Goal: Task Accomplishment & Management: Manage account settings

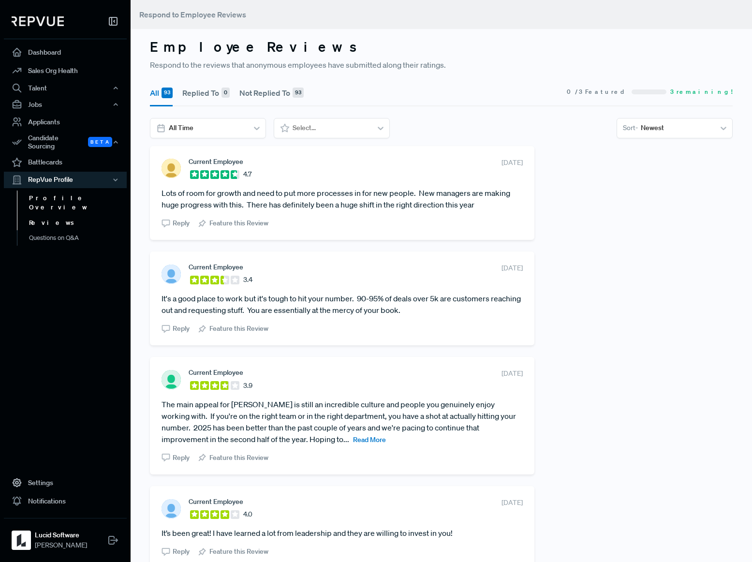
click at [66, 191] on link "Profile Overview" at bounding box center [78, 203] width 123 height 25
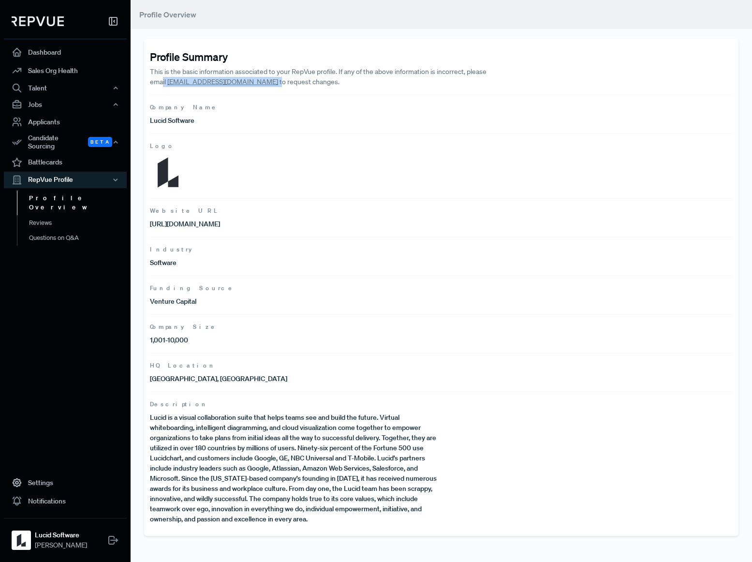
drag, startPoint x: 237, startPoint y: 82, endPoint x: 161, endPoint y: 83, distance: 75.5
click at [161, 83] on p "This is the basic information associated to your RepVue profile. If any of the …" at bounding box center [325, 77] width 350 height 20
click at [36, 481] on link "Settings" at bounding box center [65, 483] width 123 height 18
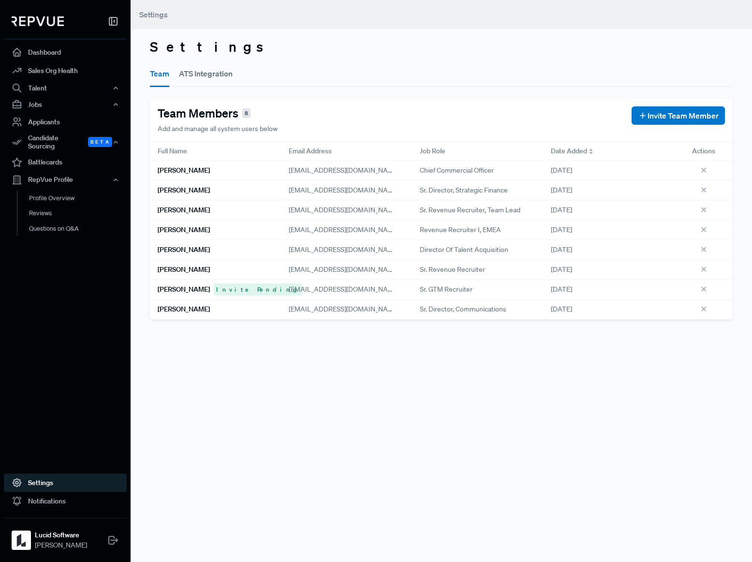
click at [207, 73] on button "ATS Integration" at bounding box center [206, 73] width 54 height 27
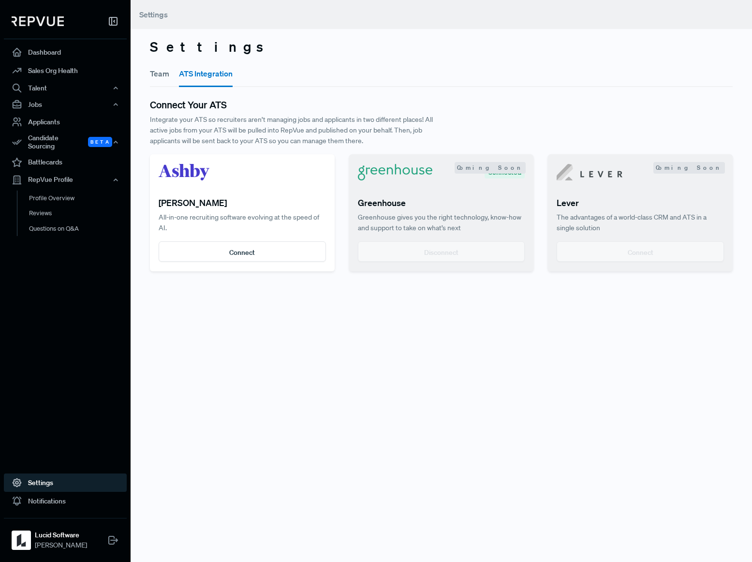
click at [164, 77] on button "Team" at bounding box center [159, 73] width 19 height 27
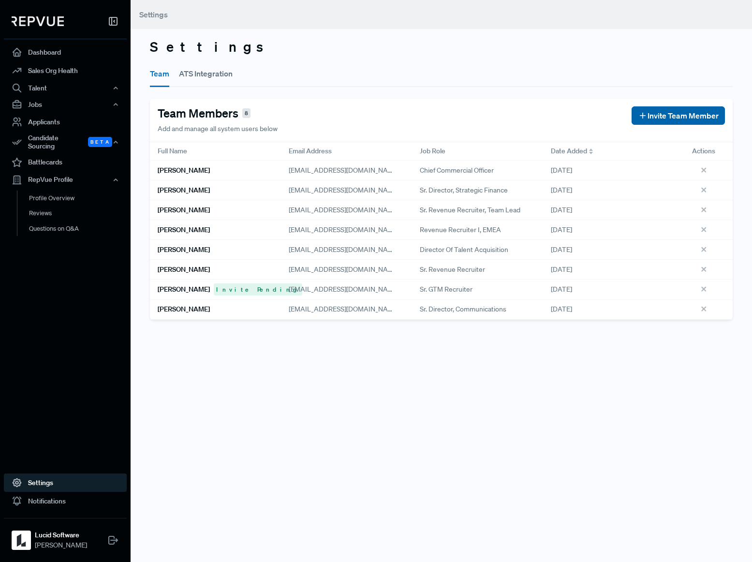
click at [672, 112] on span "Invite Team Member" at bounding box center [683, 116] width 71 height 12
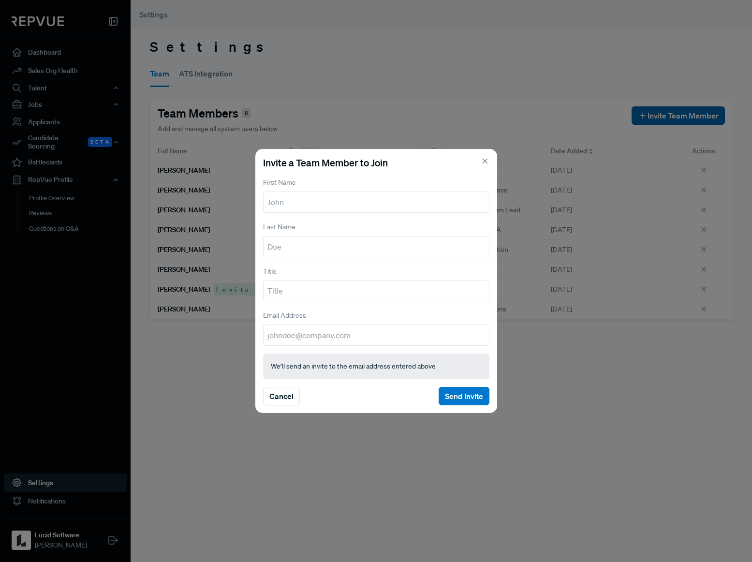
type input "k"
type input "Kat"
type input "[PERSON_NAME]"
type input "CPO"
type input "[EMAIL_ADDRESS][DOMAIN_NAME]"
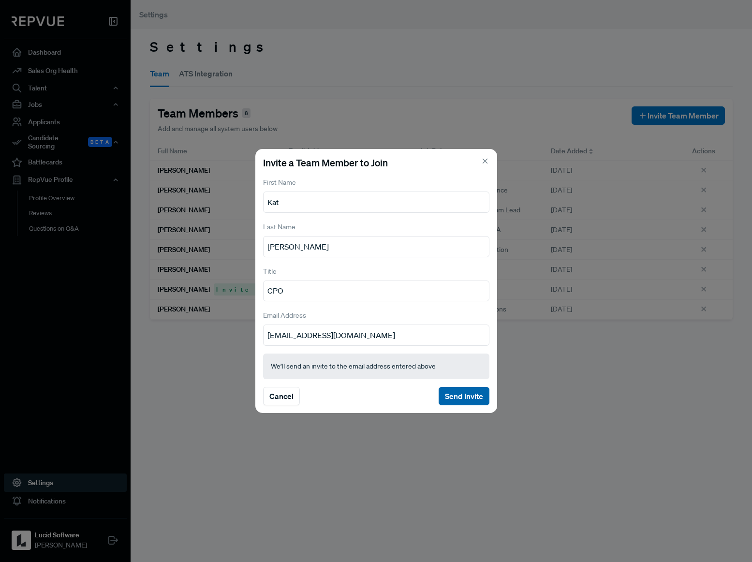
click at [468, 394] on button "Send Invite" at bounding box center [464, 396] width 51 height 18
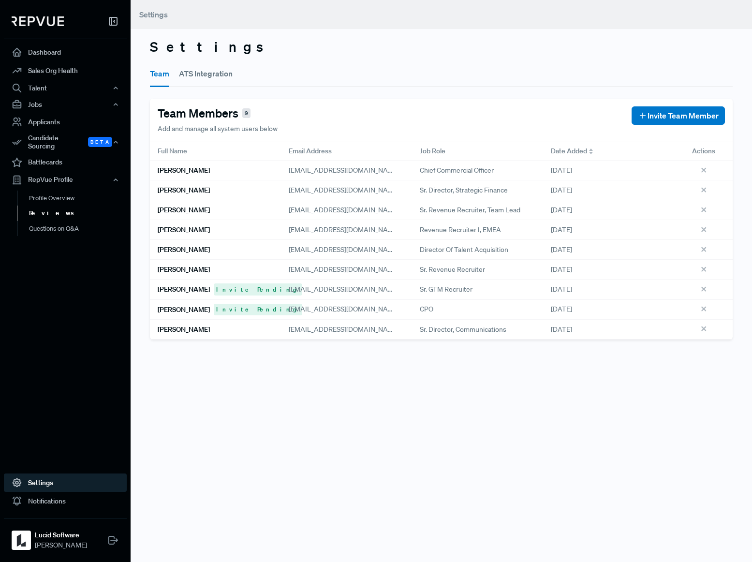
click at [51, 208] on link "Reviews" at bounding box center [78, 213] width 123 height 15
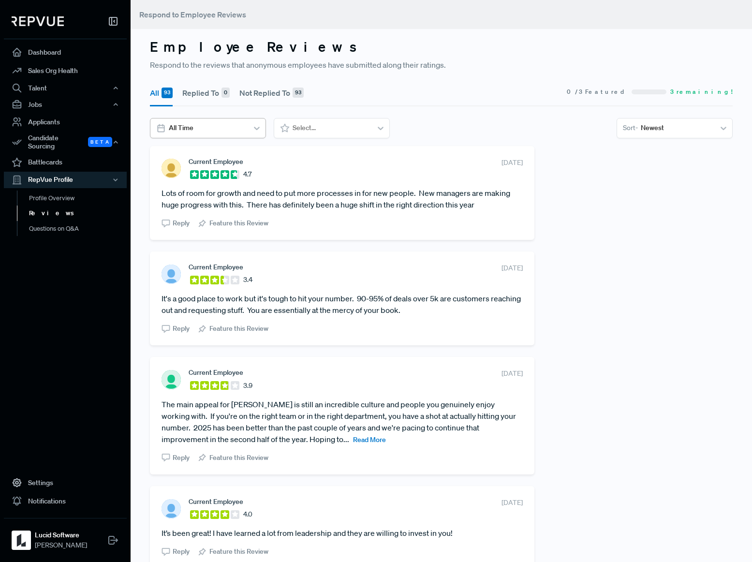
click at [266, 125] on div "All Time" at bounding box center [208, 128] width 116 height 20
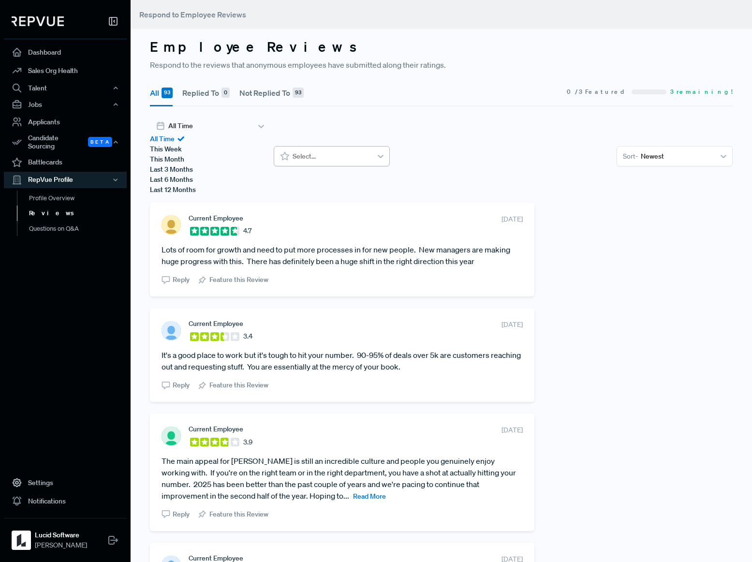
click at [320, 148] on div "Select..." at bounding box center [331, 156] width 82 height 16
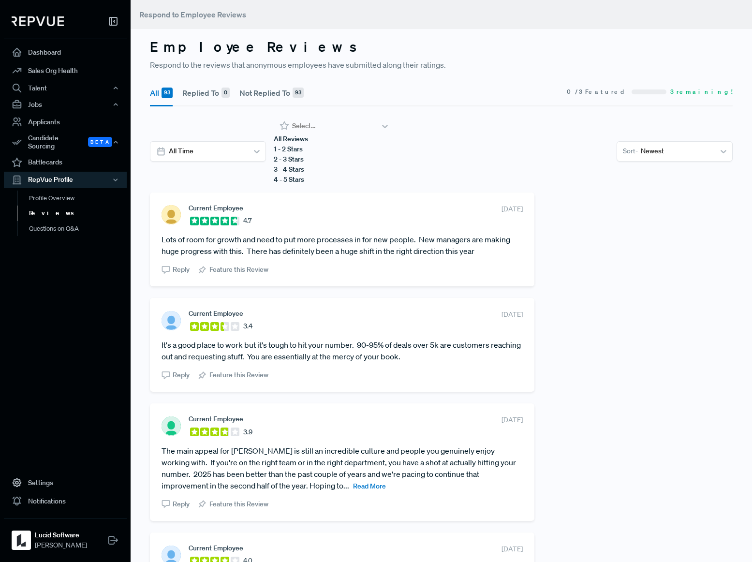
click at [448, 135] on section "All Time All Reviews, 1 of 5. 5 results available. Use Up and Down to choose op…" at bounding box center [441, 151] width 583 height 67
click at [723, 131] on icon at bounding box center [728, 126] width 10 height 10
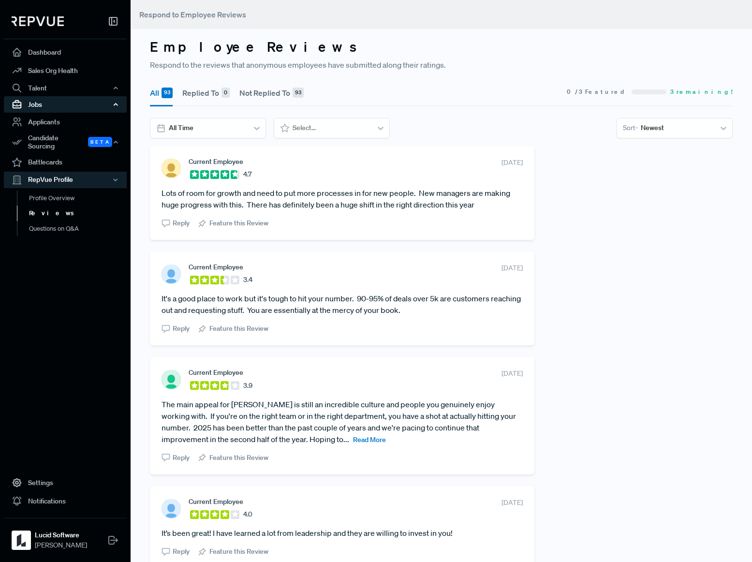
click at [114, 109] on div "Jobs" at bounding box center [65, 104] width 123 height 16
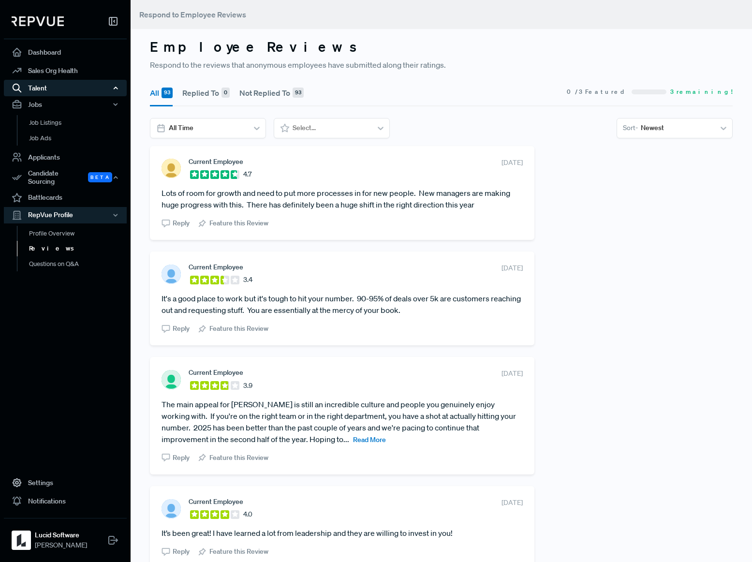
click at [118, 94] on div "Talent" at bounding box center [65, 88] width 123 height 16
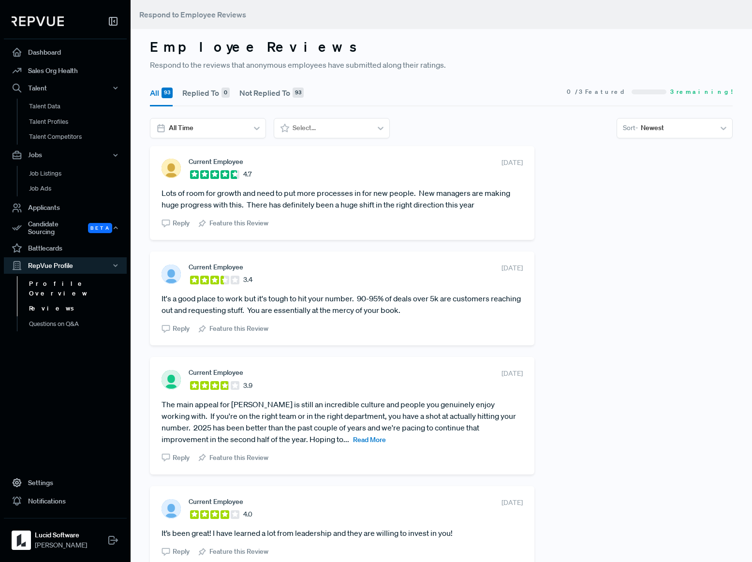
click at [65, 276] on link "Profile Overview" at bounding box center [78, 288] width 123 height 25
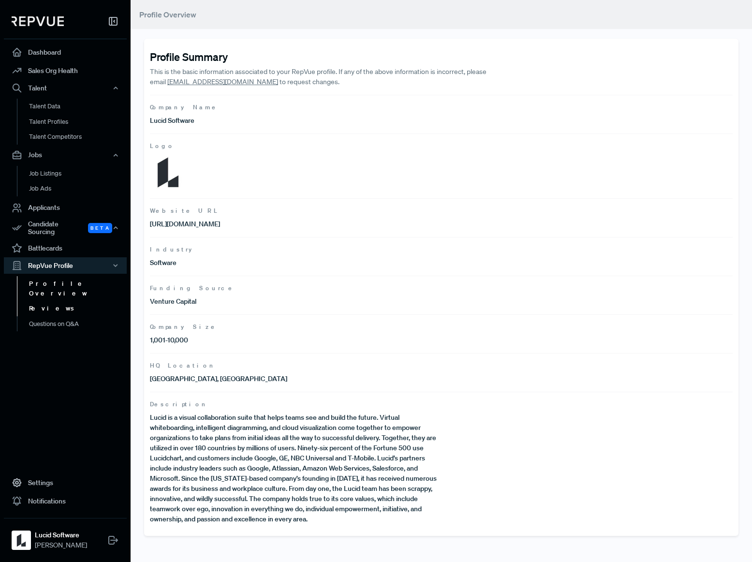
click at [46, 301] on link "Reviews" at bounding box center [78, 308] width 123 height 15
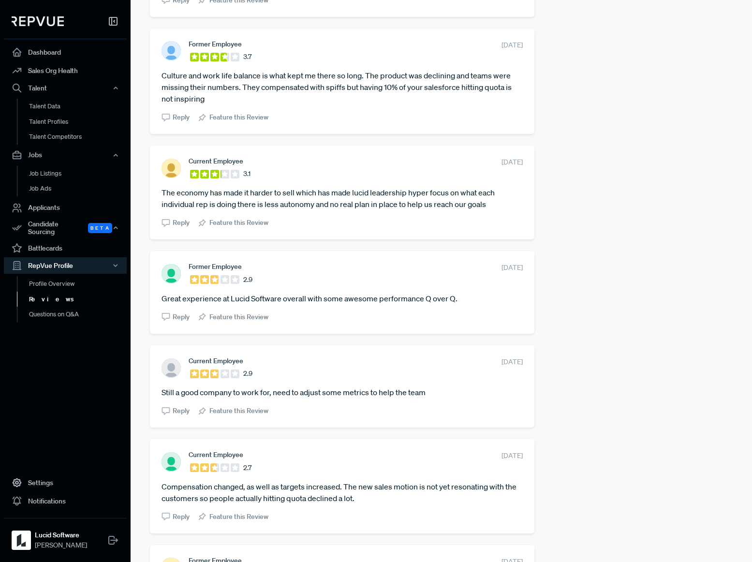
scroll to position [1725, 0]
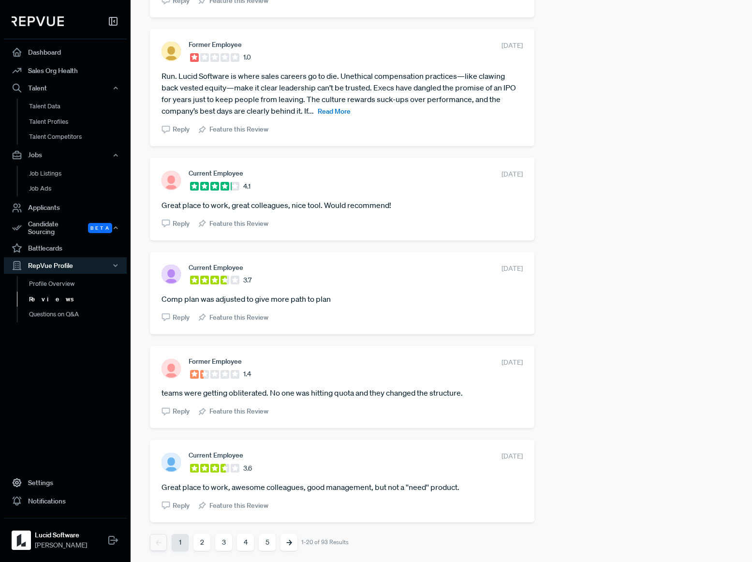
click at [265, 548] on button "5" at bounding box center [267, 542] width 17 height 17
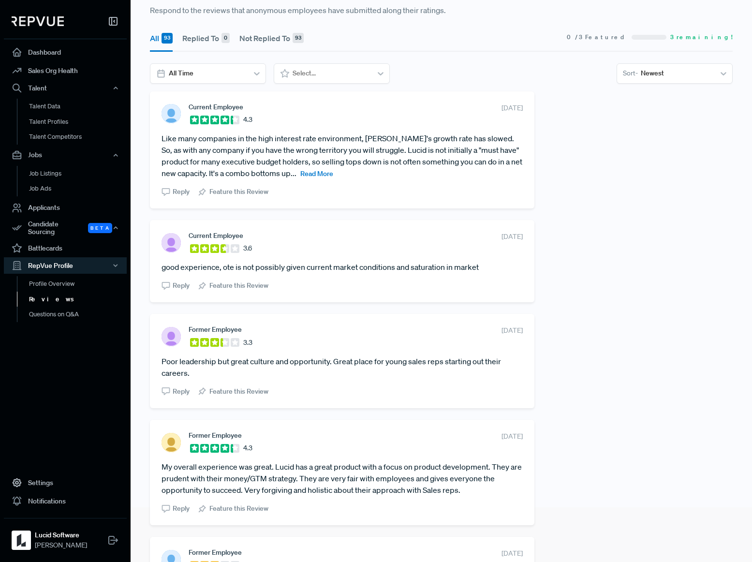
scroll to position [52, 0]
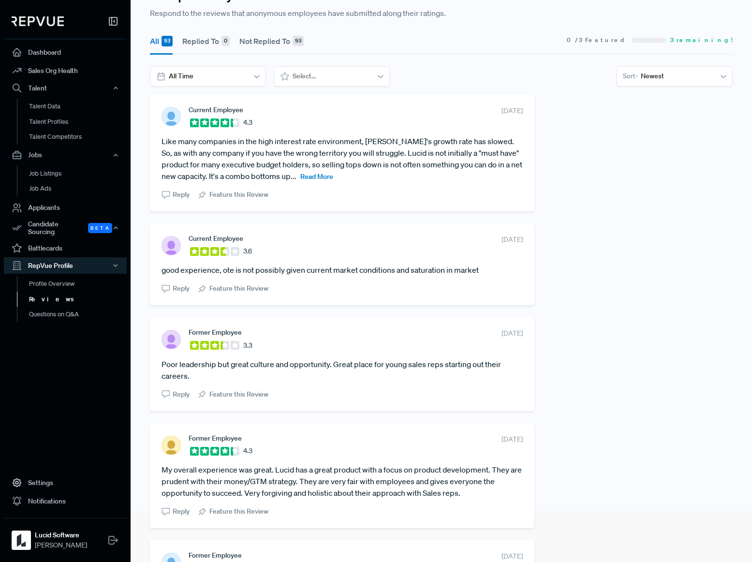
click at [305, 177] on span "Read More" at bounding box center [316, 176] width 33 height 9
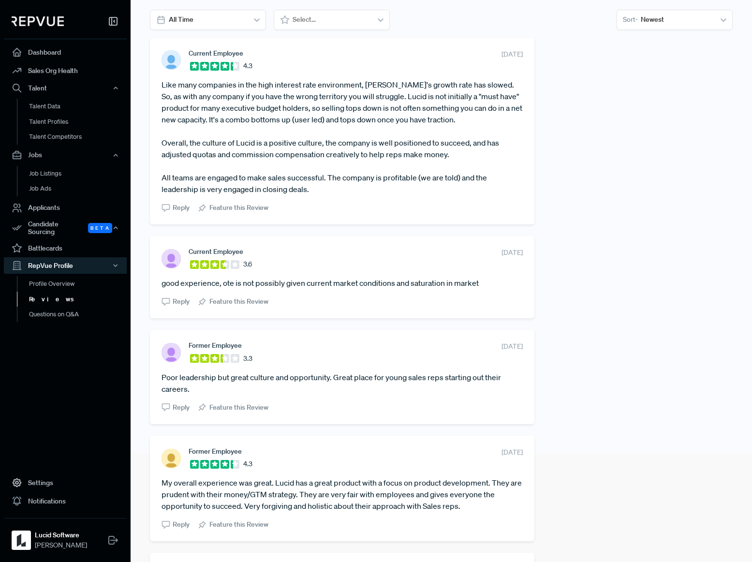
scroll to position [0, 0]
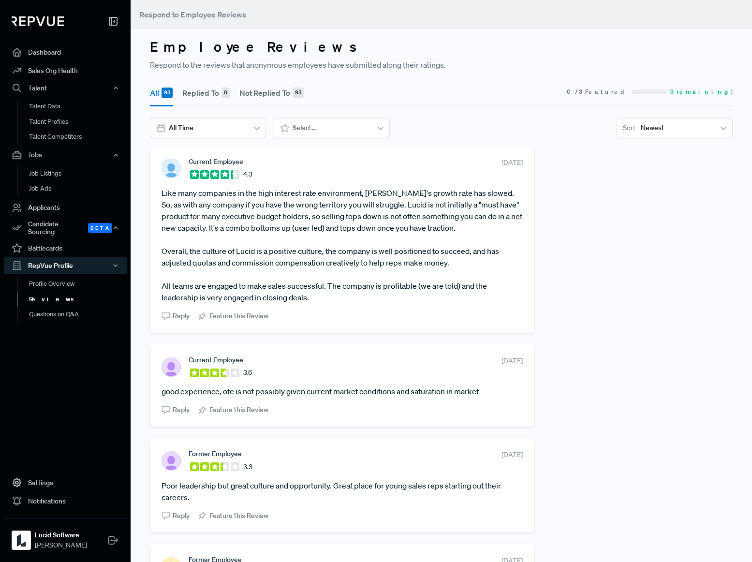
click at [592, 94] on section "All 93 Replied To 0 Not Replied To 93 0 / 3 Featured 3 remaining!" at bounding box center [441, 92] width 583 height 28
click at [51, 276] on link "Profile Overview" at bounding box center [78, 288] width 123 height 25
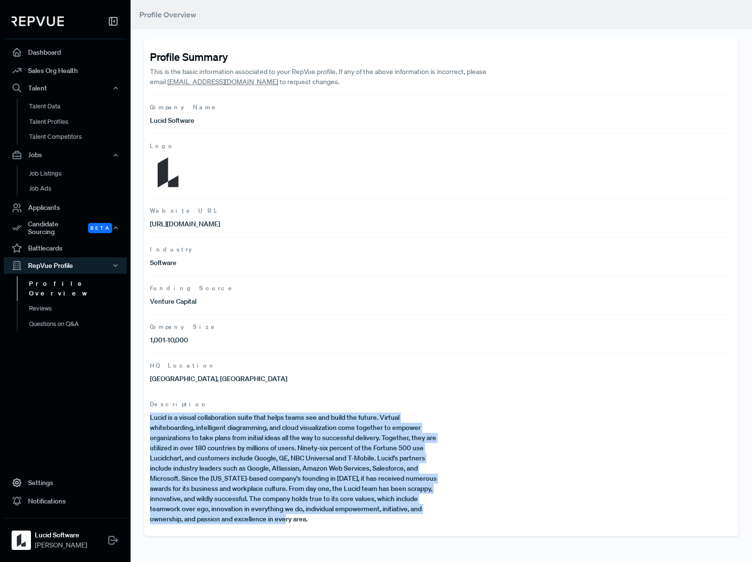
drag, startPoint x: 323, startPoint y: 525, endPoint x: 143, endPoint y: 417, distance: 209.4
click at [143, 417] on div "Profile Summary This is the basic information associated to your RepVue profile…" at bounding box center [442, 272] width 622 height 544
